Goal: Transaction & Acquisition: Purchase product/service

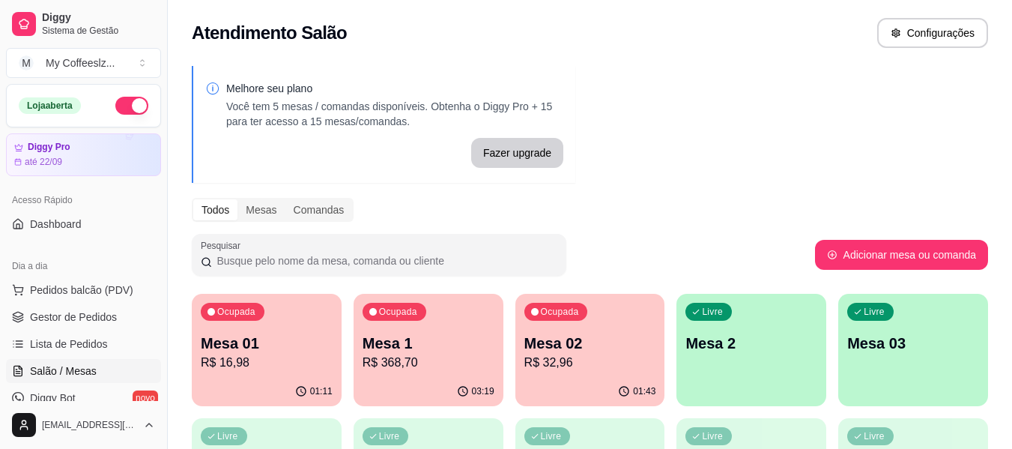
click at [741, 340] on p "Mesa 2" at bounding box center [751, 343] width 132 height 21
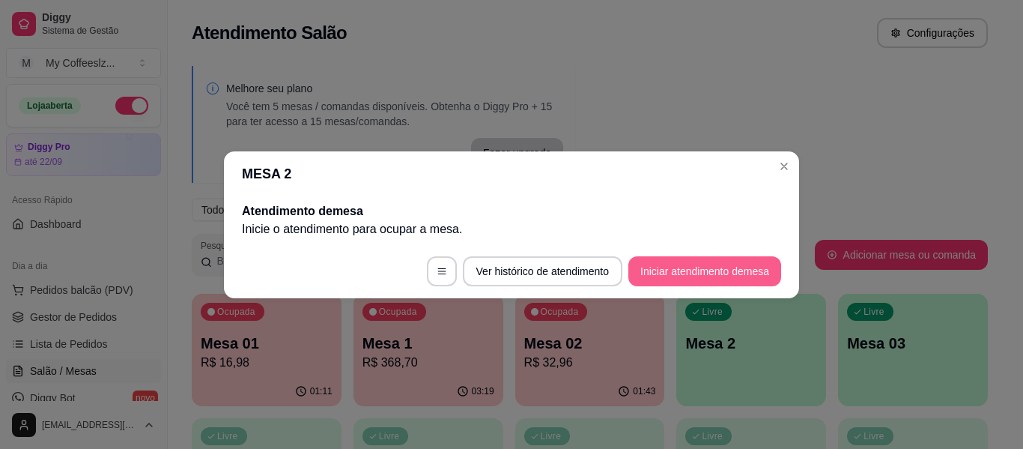
click at [720, 276] on button "Iniciar atendimento de mesa" at bounding box center [704, 271] width 153 height 30
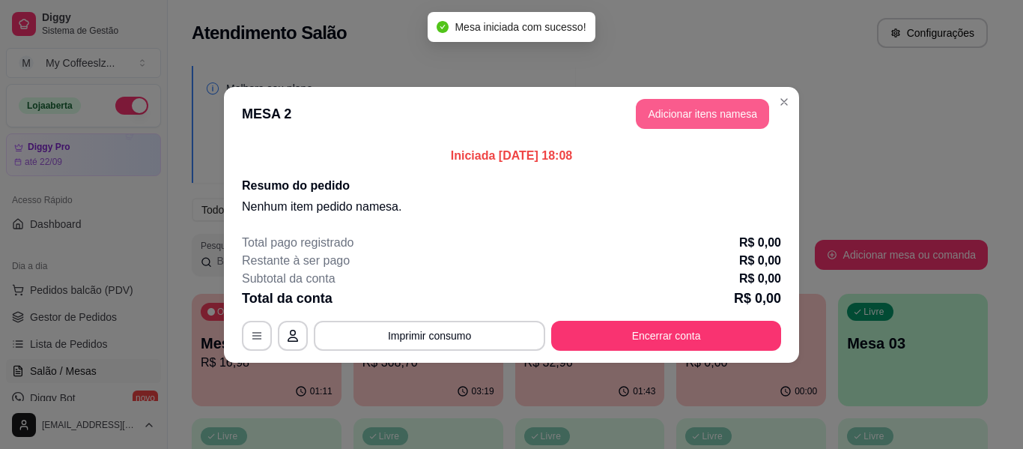
click at [708, 115] on button "Adicionar itens na mesa" at bounding box center [702, 114] width 133 height 30
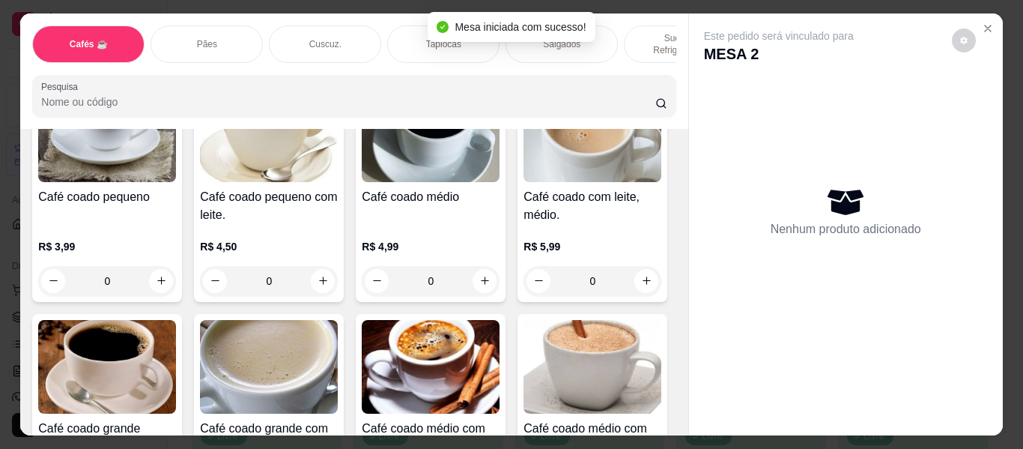
scroll to position [150, 0]
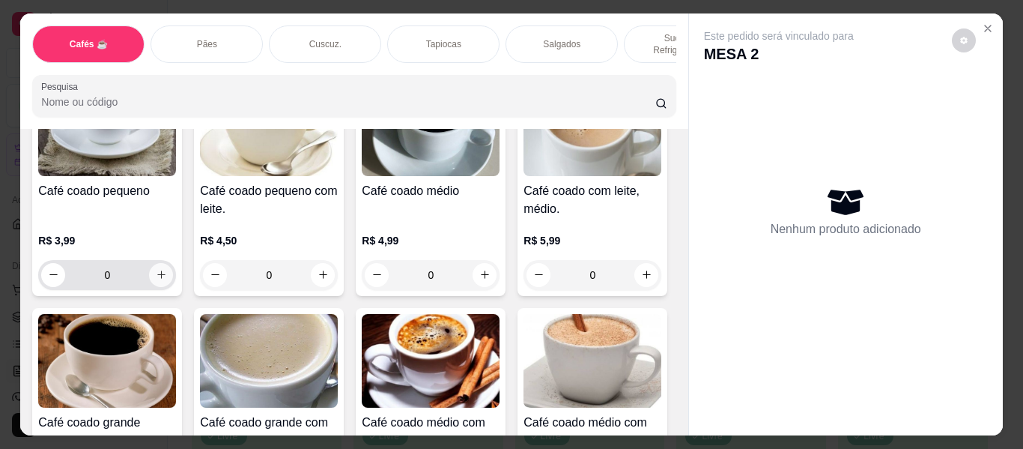
click at [157, 269] on icon "increase-product-quantity" at bounding box center [161, 274] width 11 height 11
type input "1"
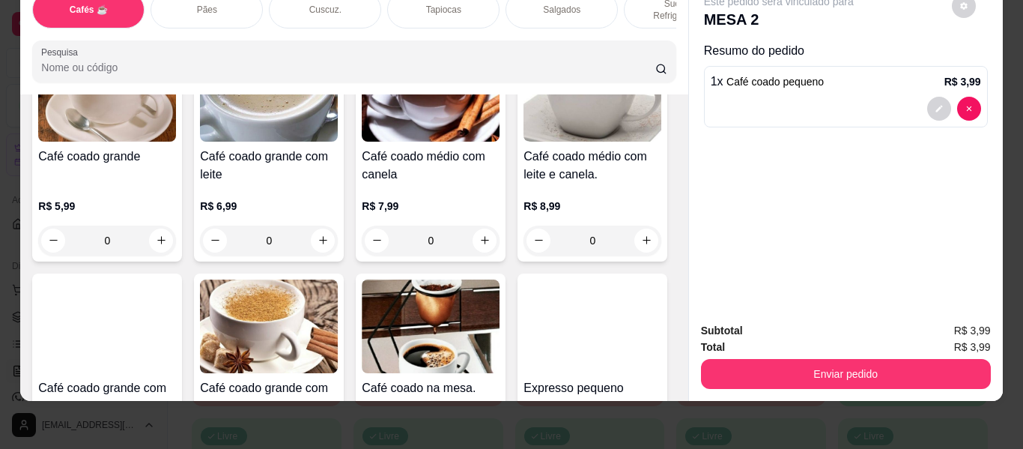
scroll to position [600, 0]
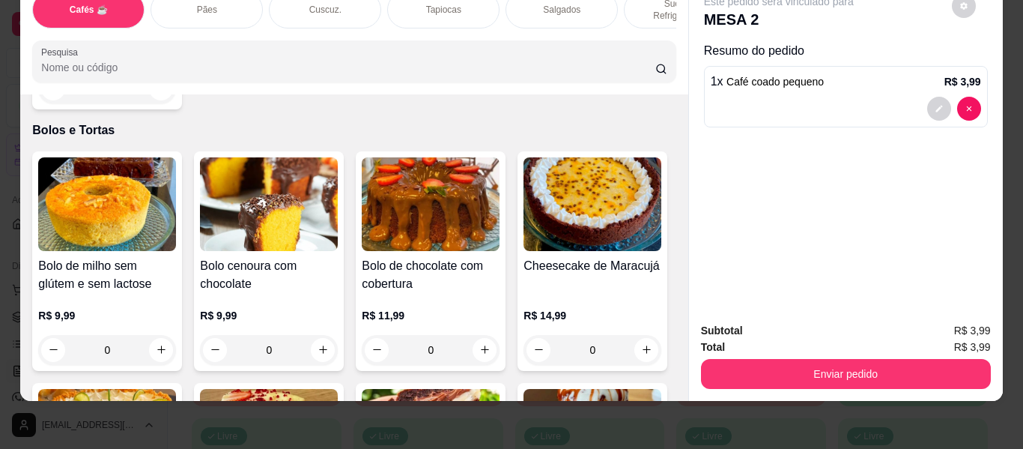
scroll to position [6666, 0]
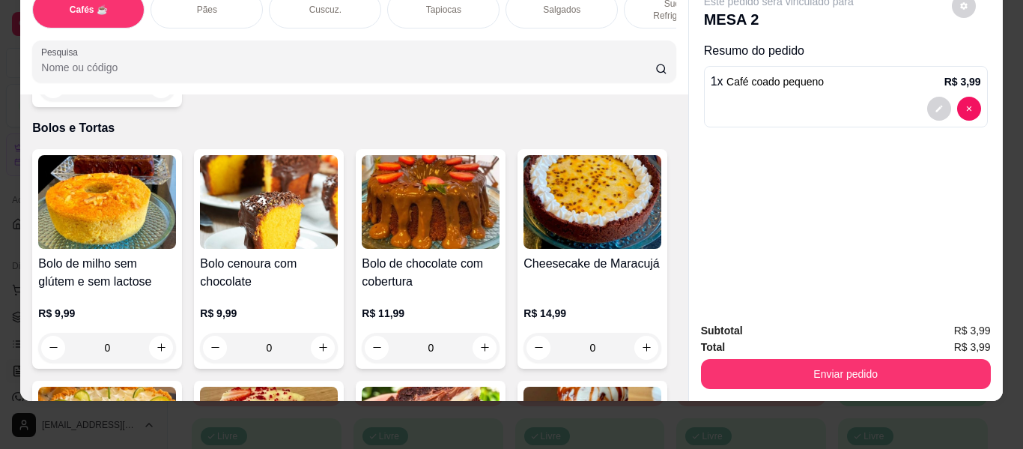
type input "1"
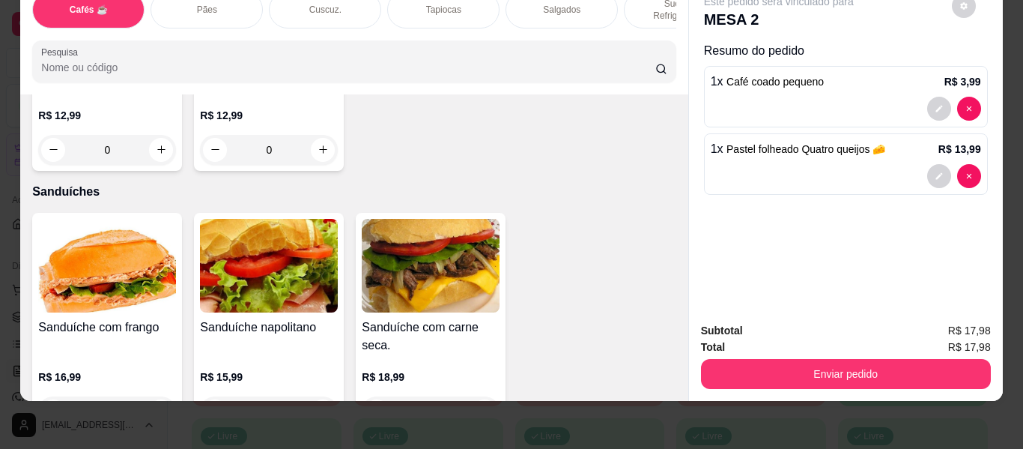
scroll to position [7415, 0]
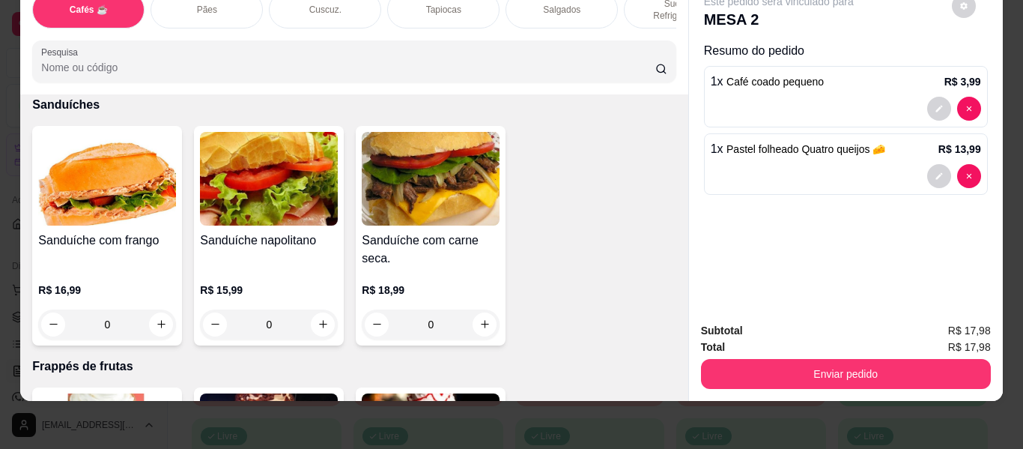
type input "1"
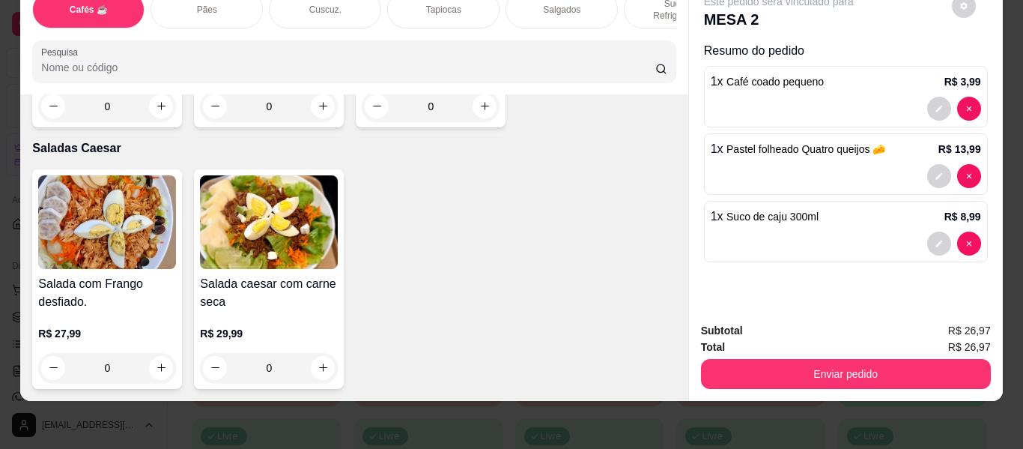
scroll to position [9062, 0]
type input "1"
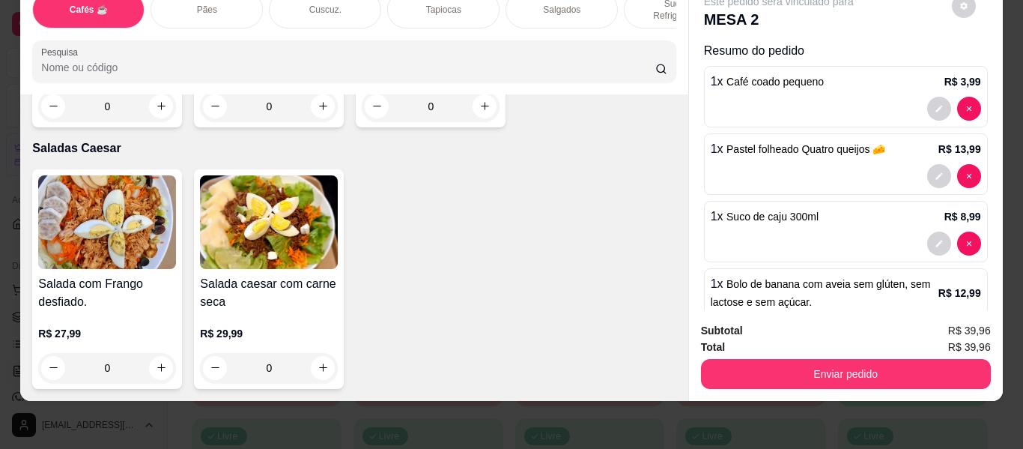
type input "1"
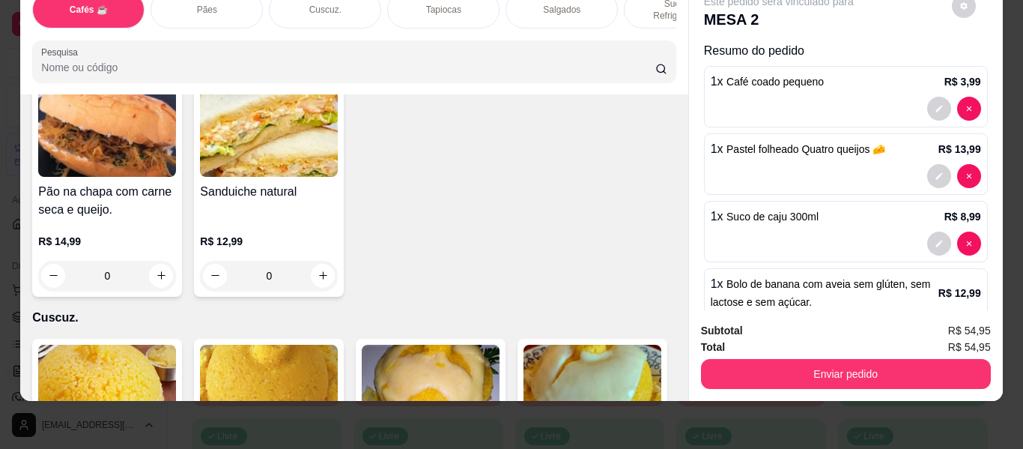
scroll to position [2988, 0]
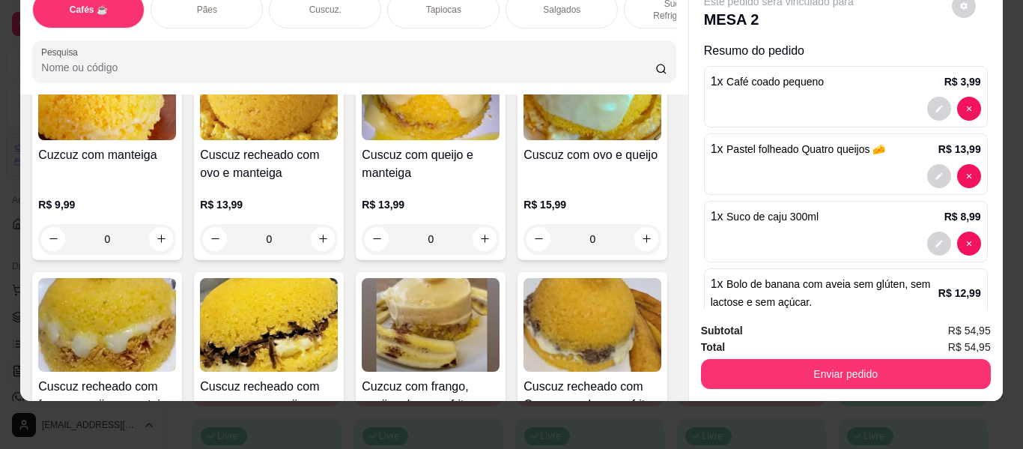
type input "1"
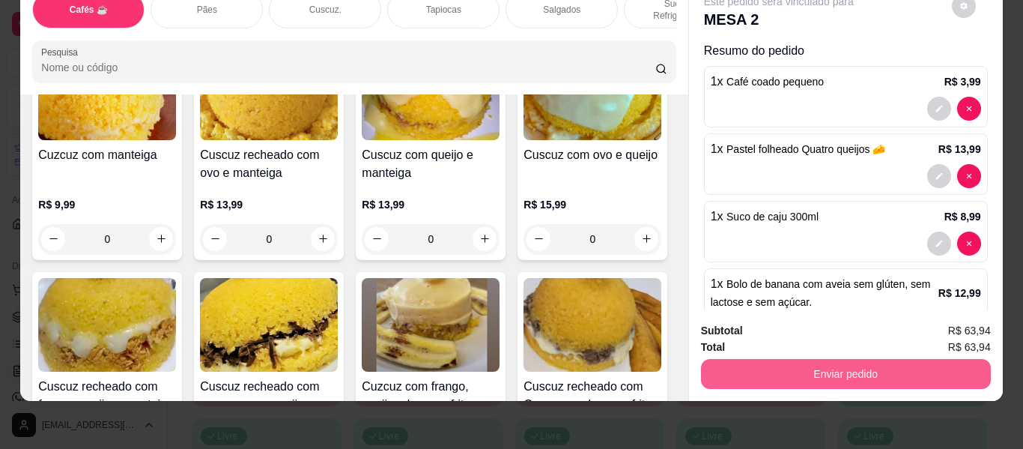
click at [731, 359] on button "Enviar pedido" at bounding box center [846, 374] width 290 height 30
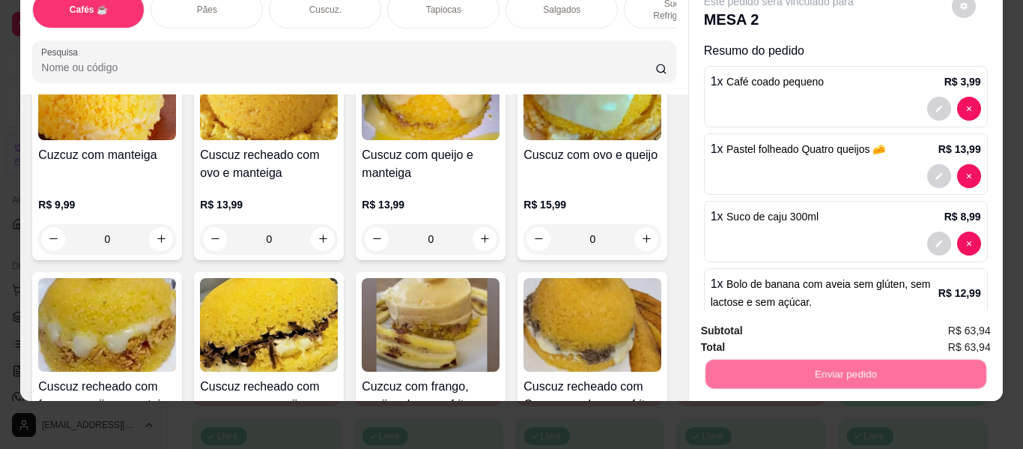
click at [759, 314] on button "Não registrar e enviar pedido" at bounding box center [796, 325] width 156 height 28
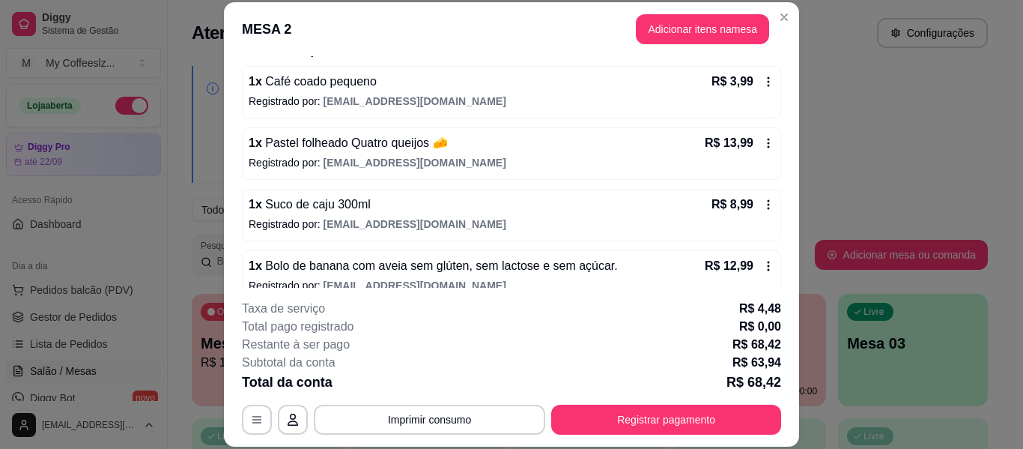
scroll to position [133, 0]
click at [718, 22] on button "Adicionar itens na mesa" at bounding box center [702, 29] width 133 height 30
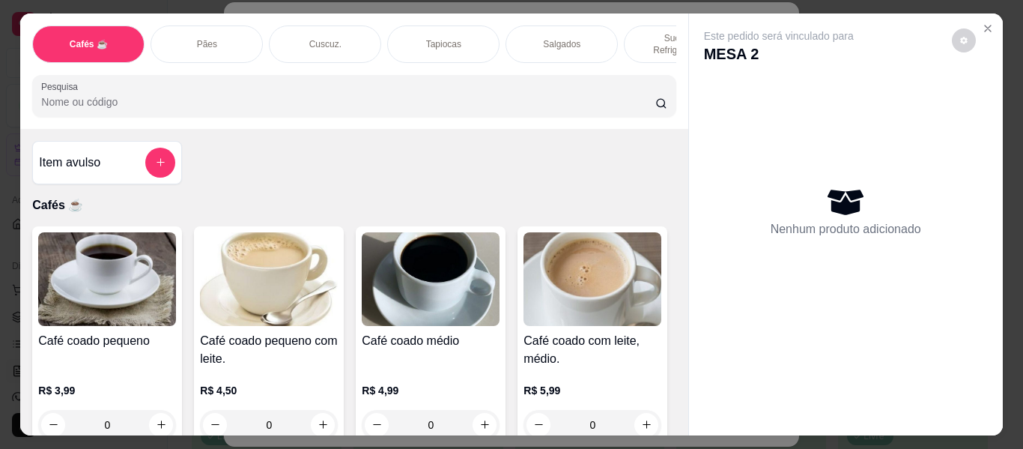
click at [643, 32] on p "Sucos e Refrigerantes" at bounding box center [680, 44] width 87 height 24
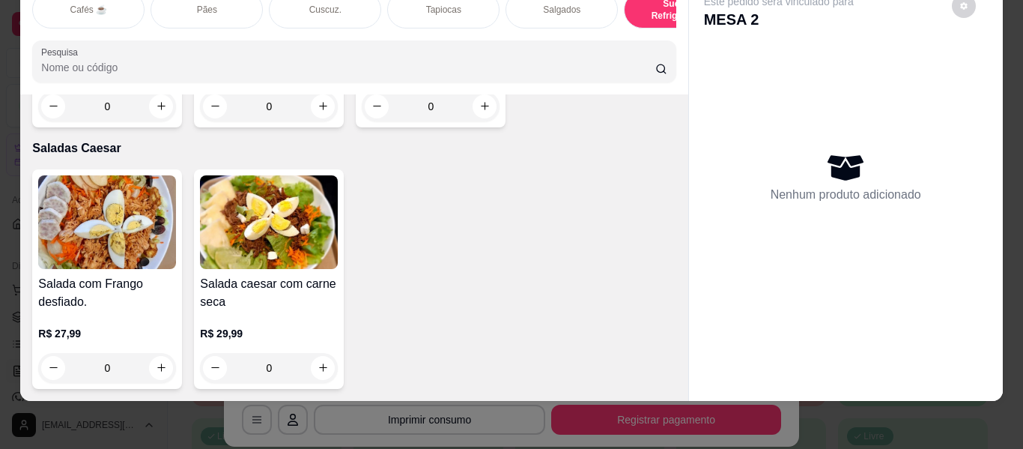
scroll to position [8539, 0]
type input "1"
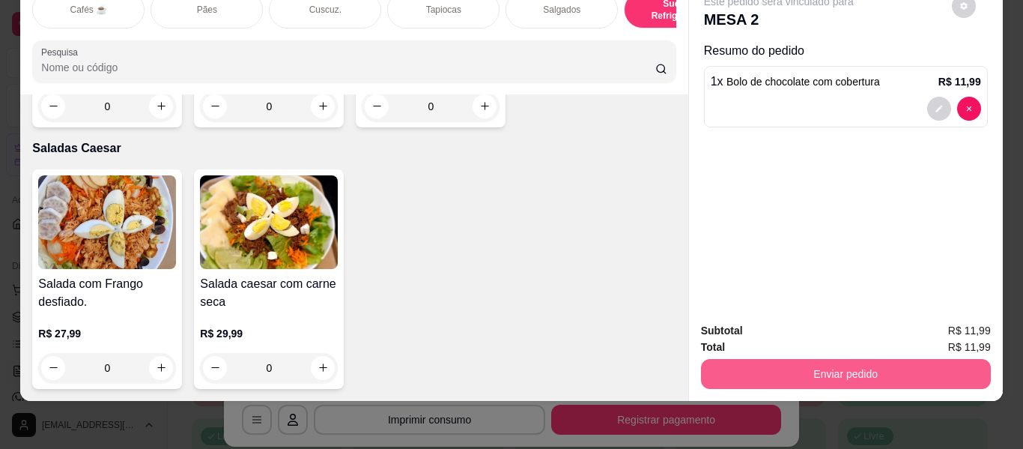
click at [760, 361] on button "Enviar pedido" at bounding box center [846, 374] width 290 height 30
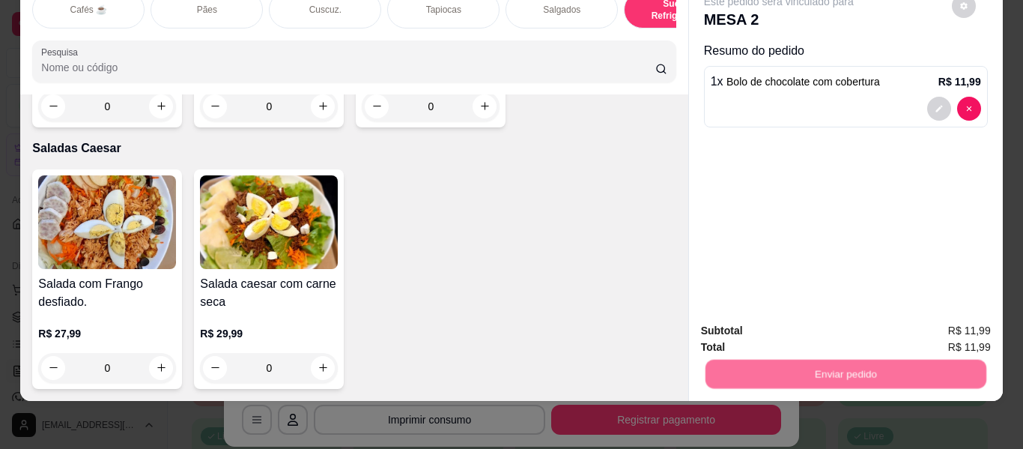
click at [773, 332] on button "Não registrar e enviar pedido" at bounding box center [796, 325] width 156 height 28
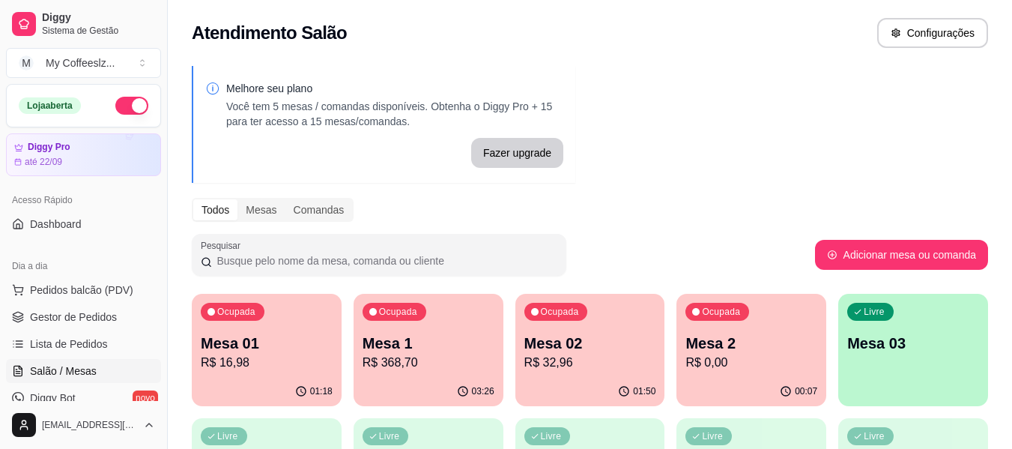
click at [851, 353] on div "Livre Mesa 03" at bounding box center [913, 341] width 150 height 94
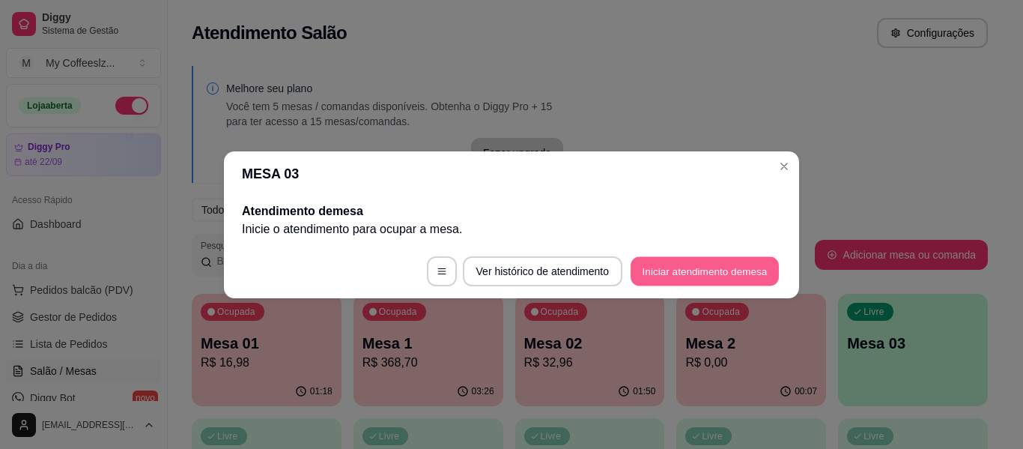
click at [712, 274] on button "Iniciar atendimento de mesa" at bounding box center [705, 270] width 148 height 29
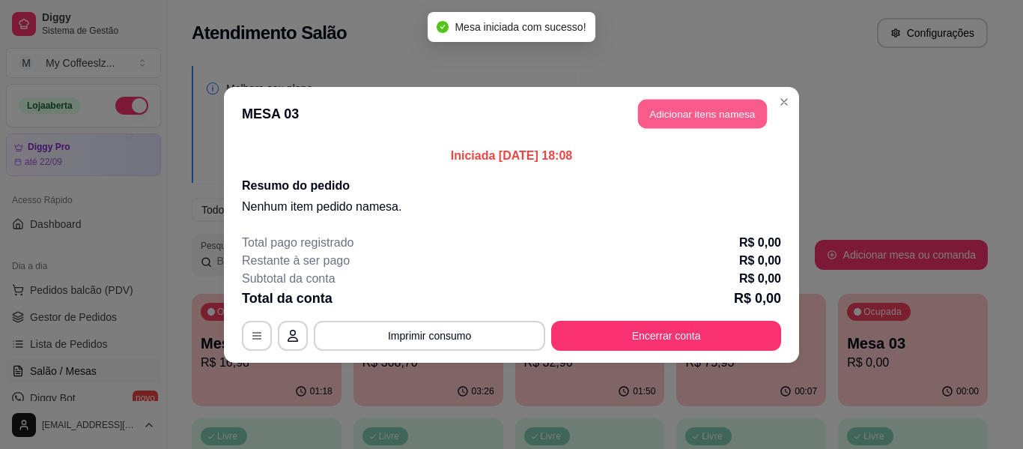
click at [702, 108] on button "Adicionar itens na mesa" at bounding box center [702, 113] width 129 height 29
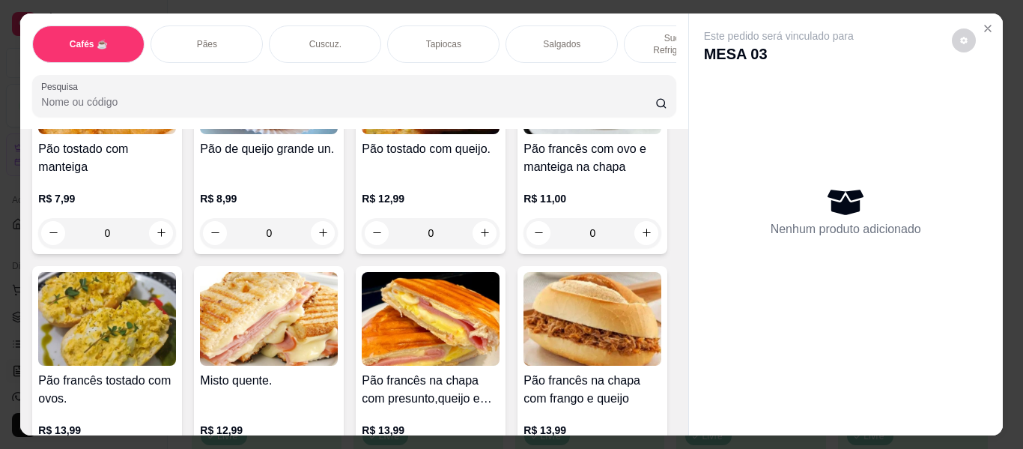
scroll to position [2396, 0]
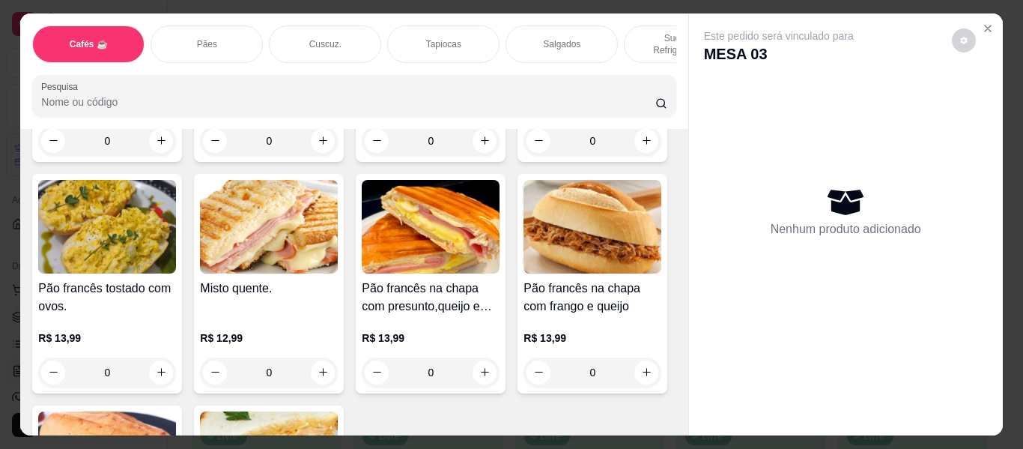
type input "1"
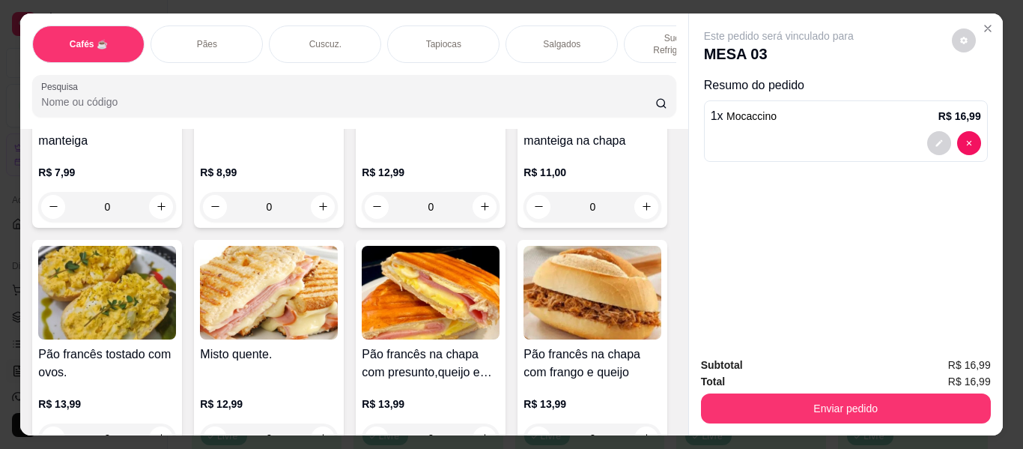
scroll to position [2322, 0]
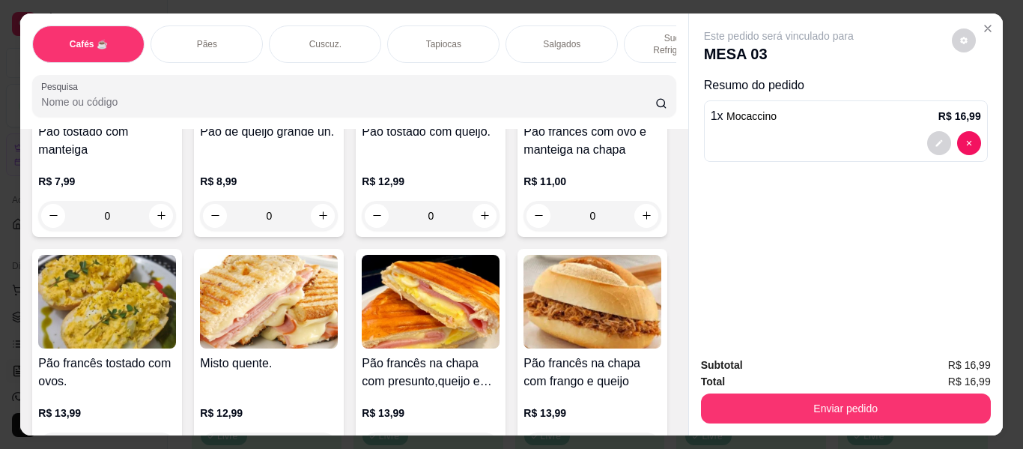
type input "1"
click at [410, 32] on div "Tapiocas" at bounding box center [443, 43] width 112 height 37
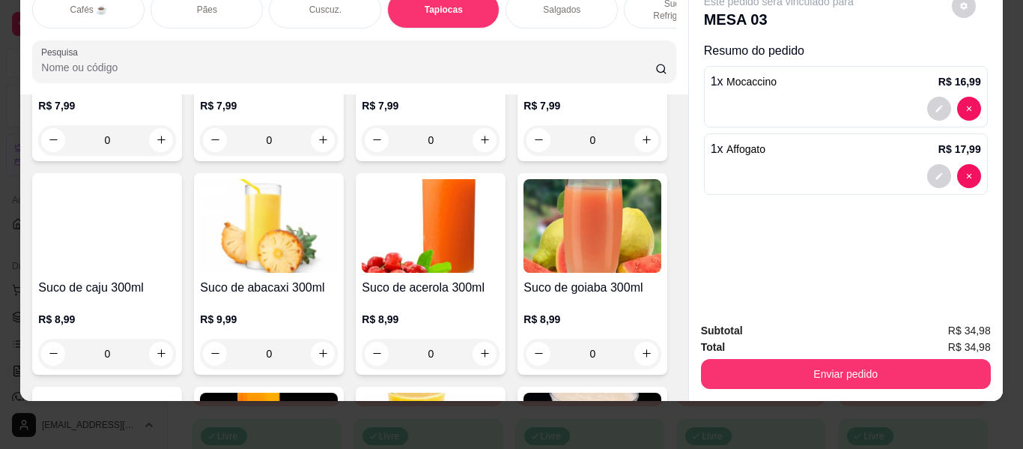
scroll to position [5716, 0]
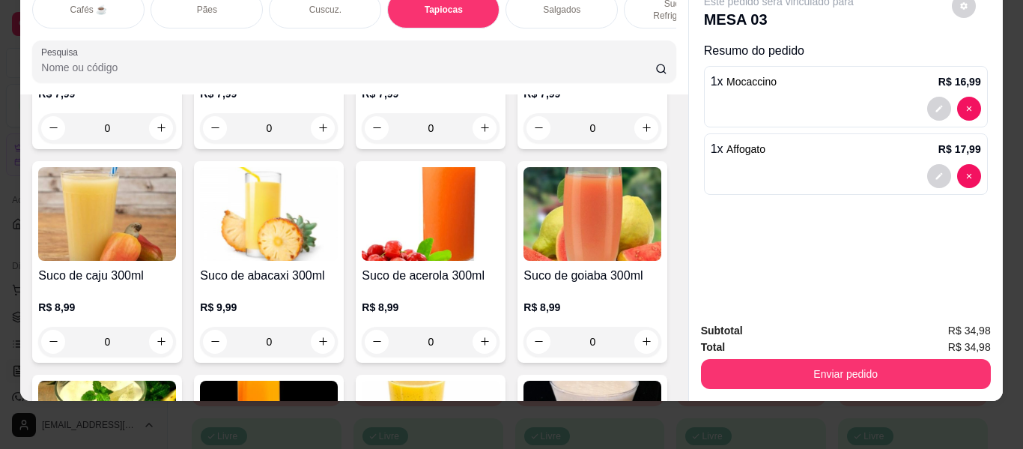
type input "1"
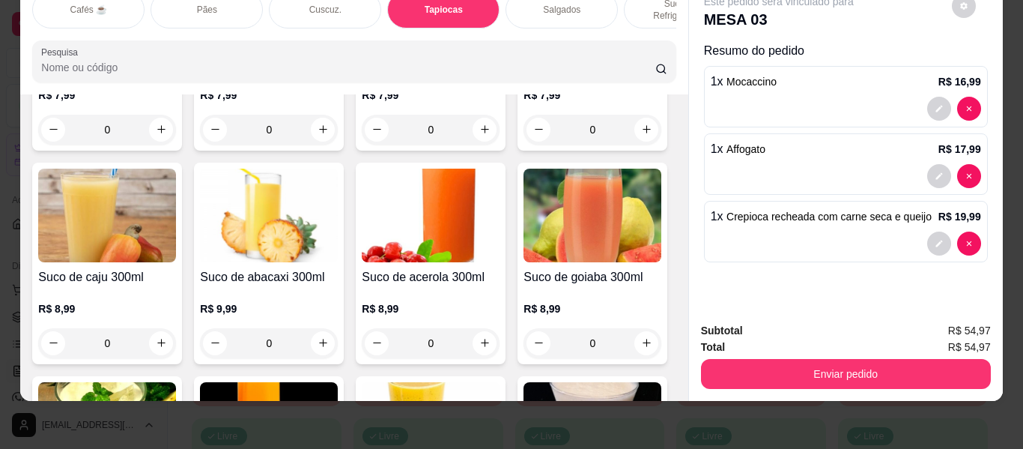
type input "1"
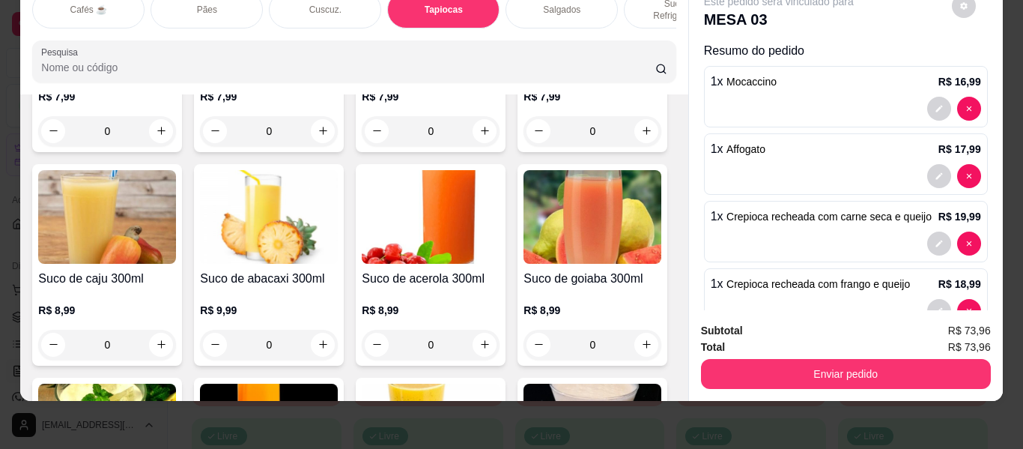
scroll to position [5717, 0]
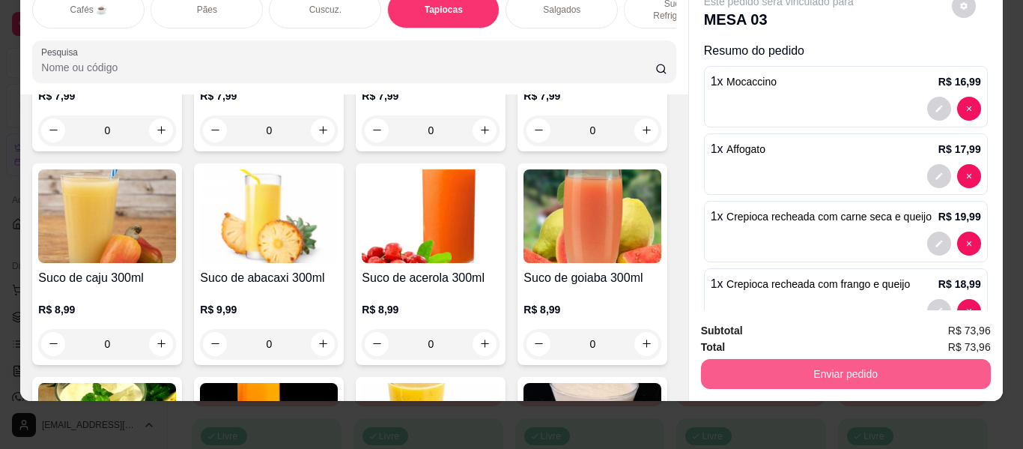
click at [748, 362] on button "Enviar pedido" at bounding box center [846, 374] width 290 height 30
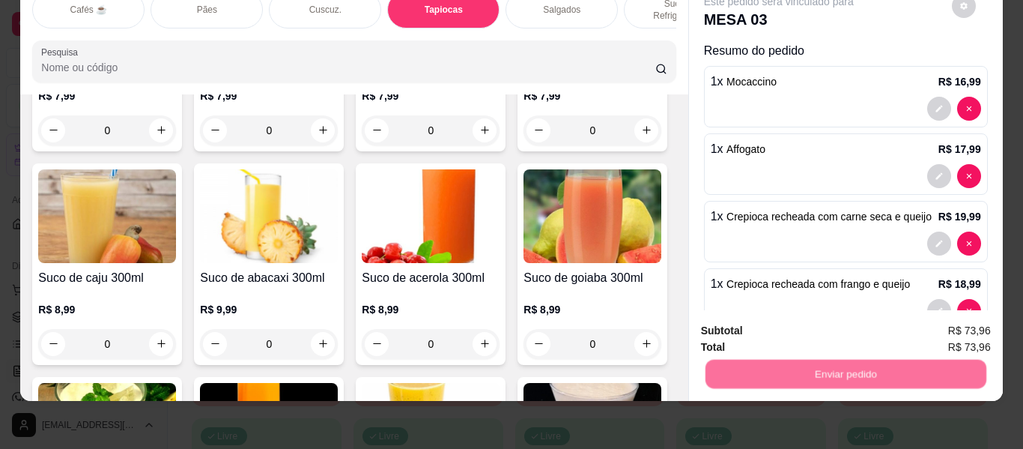
click at [782, 330] on button "Não registrar e enviar pedido" at bounding box center [795, 325] width 151 height 28
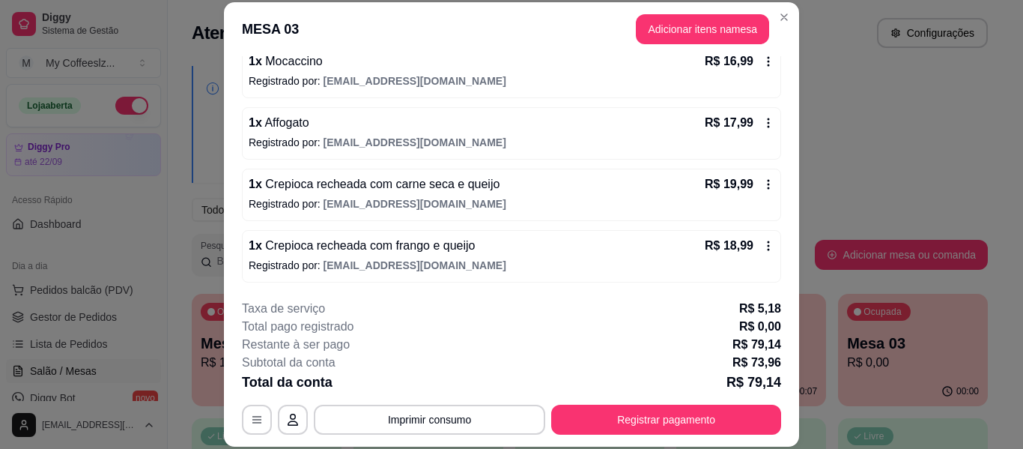
scroll to position [153, 0]
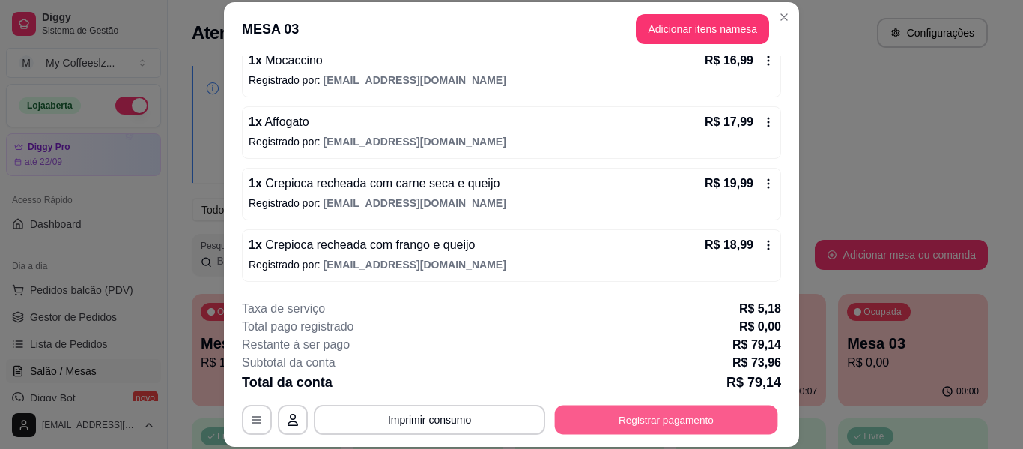
click at [628, 419] on button "Registrar pagamento" at bounding box center [666, 419] width 223 height 29
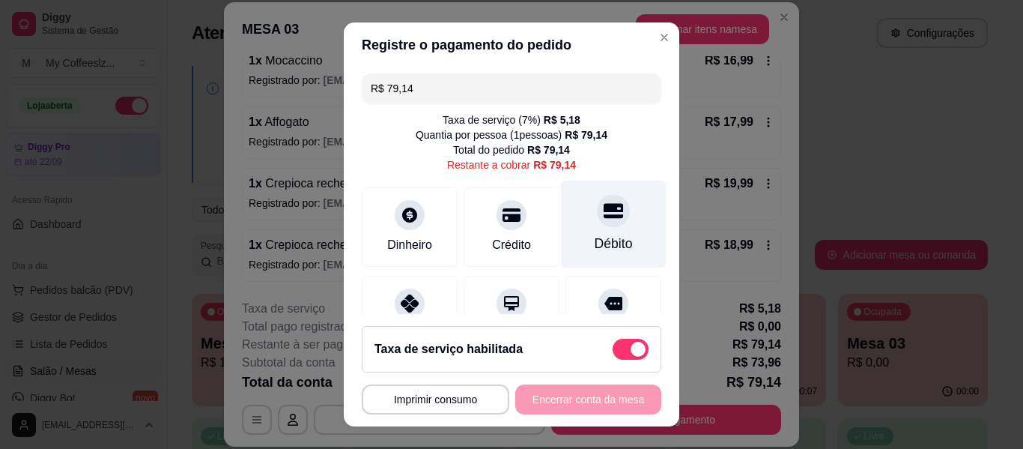
click at [603, 223] on div "Débito" at bounding box center [614, 224] width 106 height 88
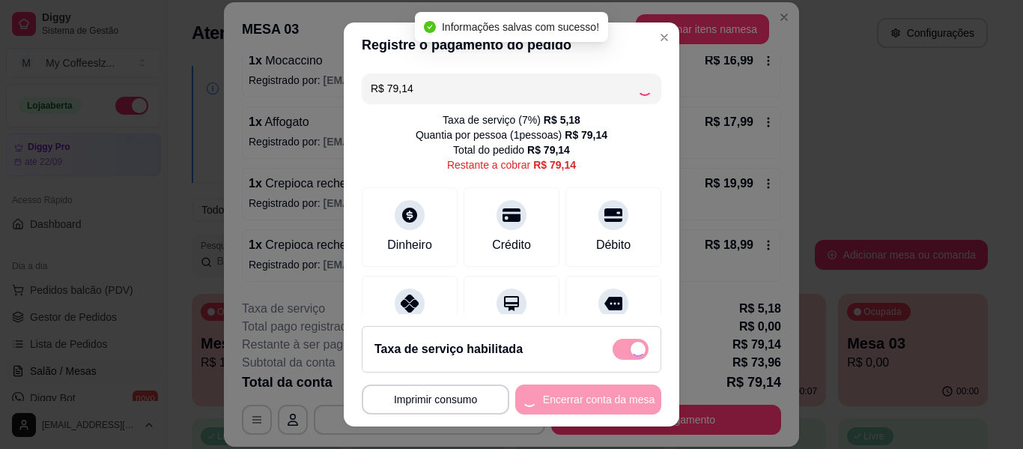
type input "R$ 0,00"
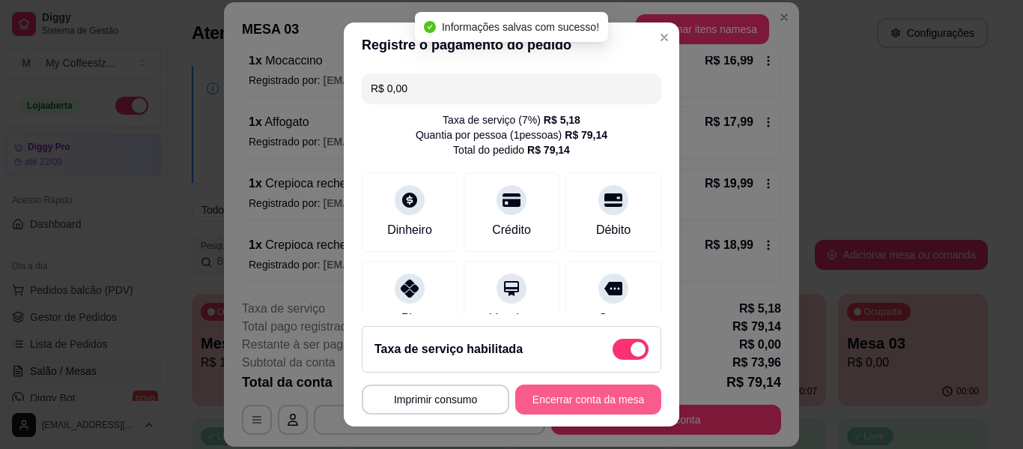
click at [556, 398] on button "Encerrar conta da mesa" at bounding box center [588, 399] width 146 height 30
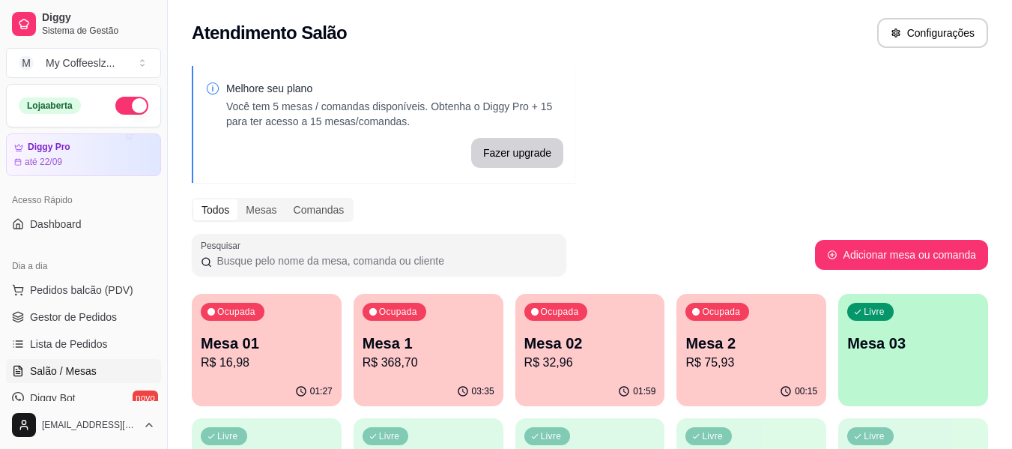
click at [887, 341] on p "Mesa 03" at bounding box center [913, 343] width 132 height 21
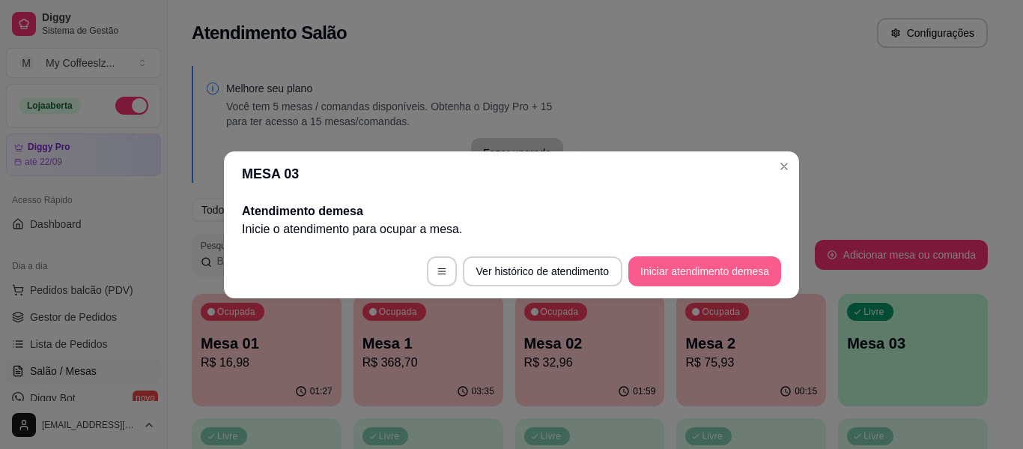
click at [704, 268] on button "Iniciar atendimento de mesa" at bounding box center [704, 271] width 153 height 30
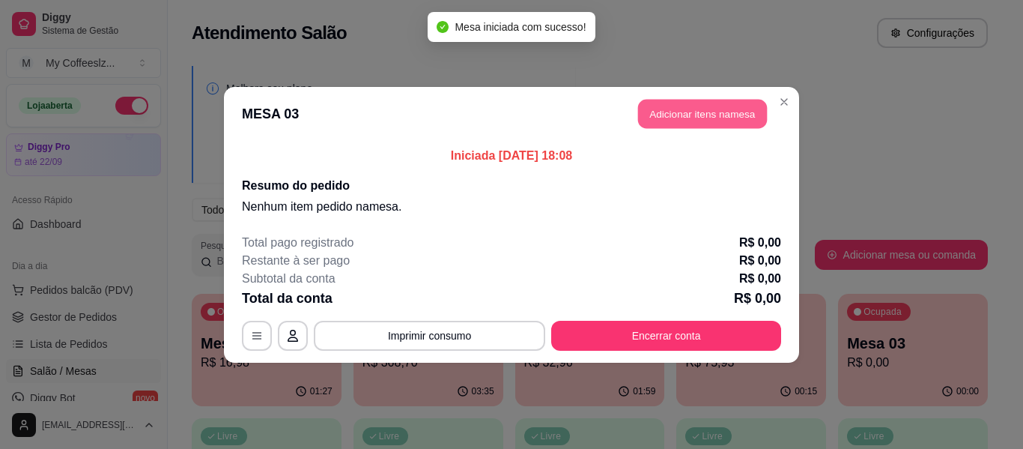
click at [678, 102] on button "Adicionar itens na mesa" at bounding box center [702, 113] width 129 height 29
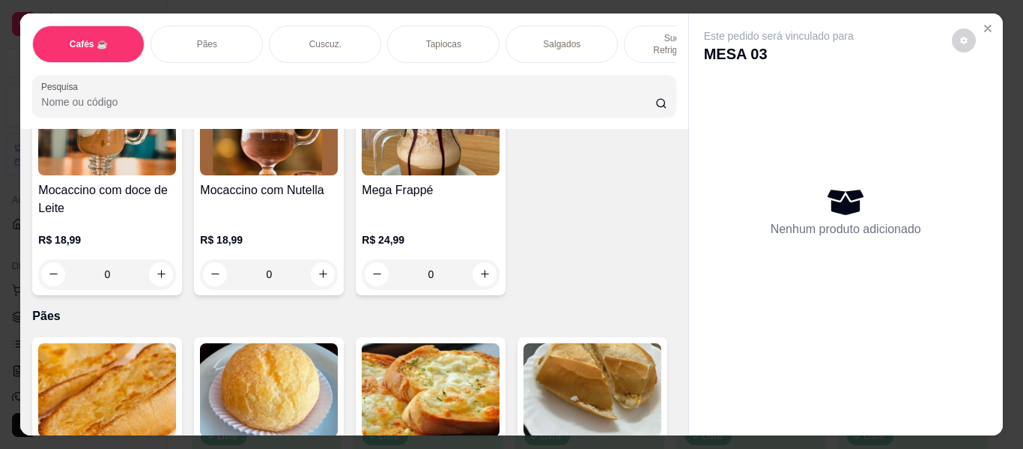
scroll to position [2022, 0]
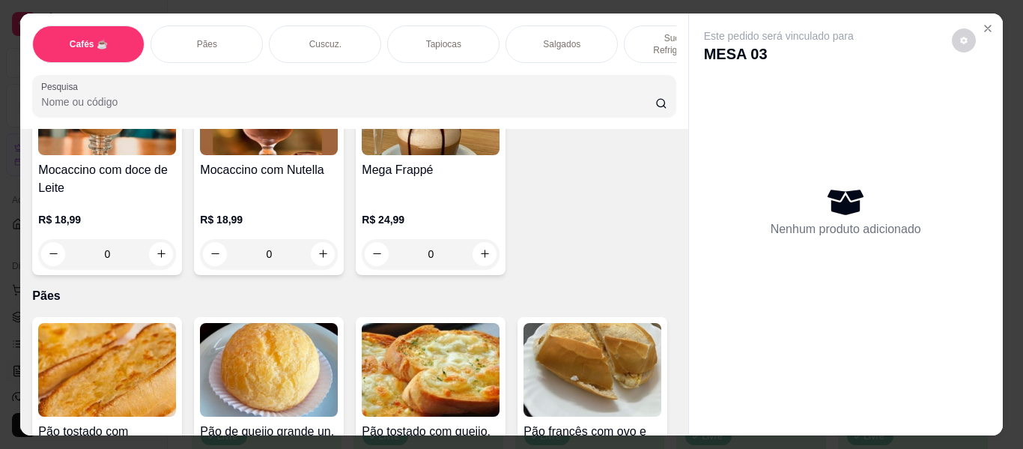
click at [452, 38] on p "Tapiocas" at bounding box center [443, 44] width 35 height 12
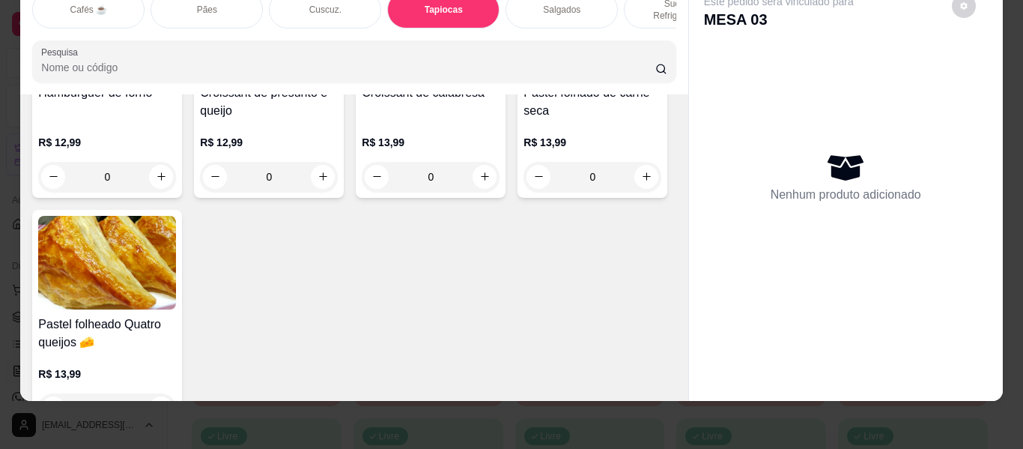
scroll to position [4967, 0]
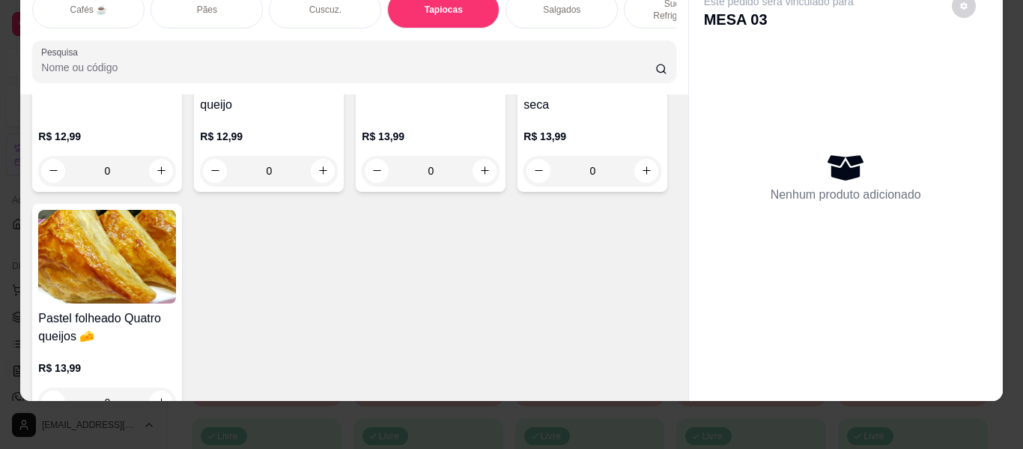
type input "1"
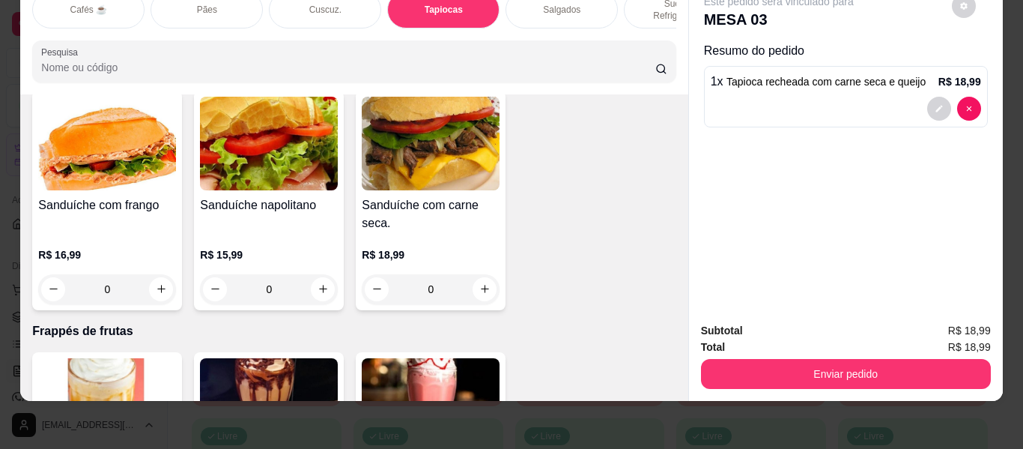
scroll to position [7289, 0]
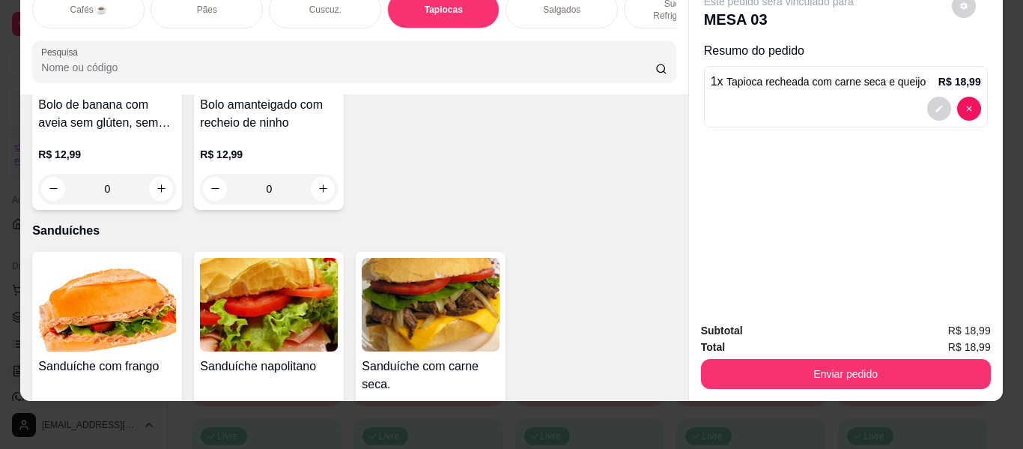
type input "1"
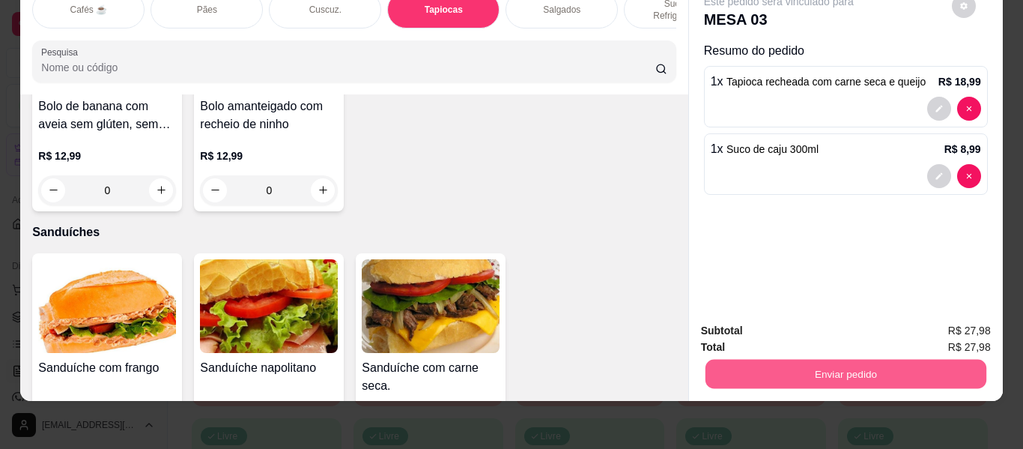
click at [732, 359] on button "Enviar pedido" at bounding box center [845, 373] width 281 height 29
click at [773, 328] on button "Não registrar e enviar pedido" at bounding box center [796, 325] width 156 height 28
